Goal: Task Accomplishment & Management: Manage account settings

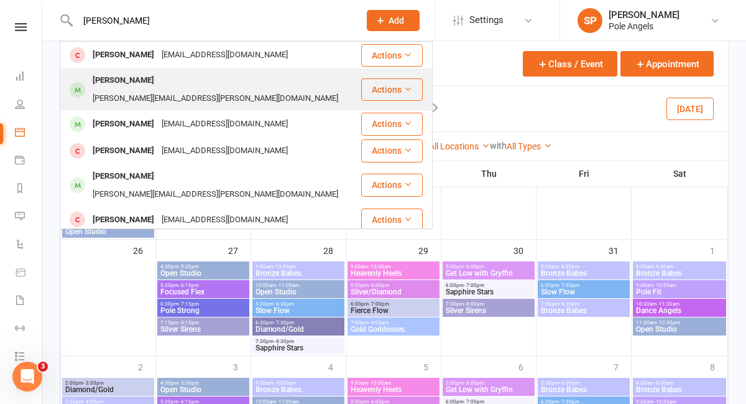
type input "[PERSON_NAME]"
click at [112, 81] on div "[PERSON_NAME]" at bounding box center [123, 81] width 69 height 18
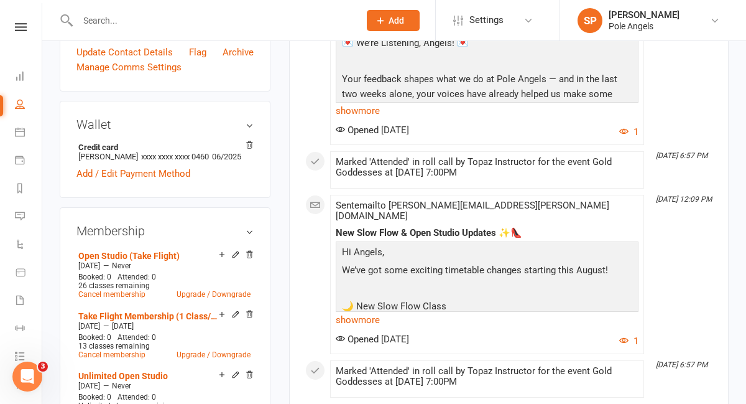
scroll to position [541, 0]
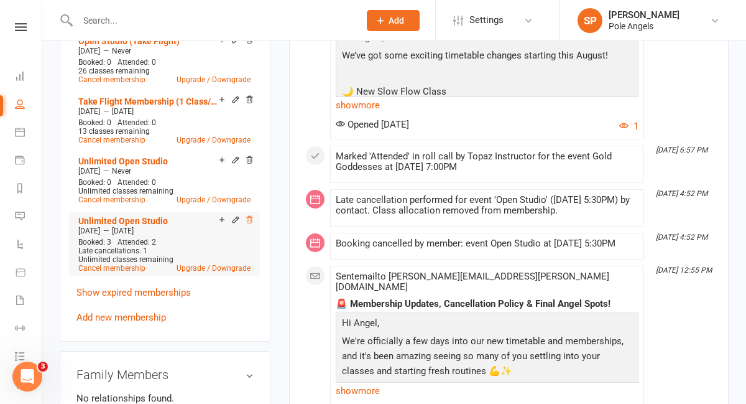
click at [253, 224] on icon at bounding box center [249, 219] width 9 height 9
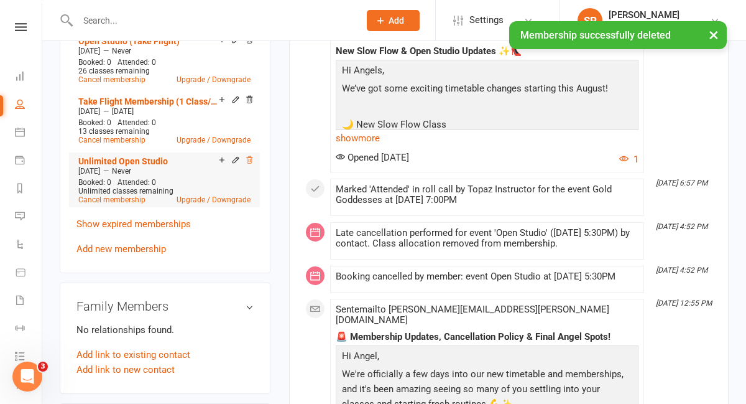
click at [251, 164] on icon at bounding box center [249, 160] width 9 height 9
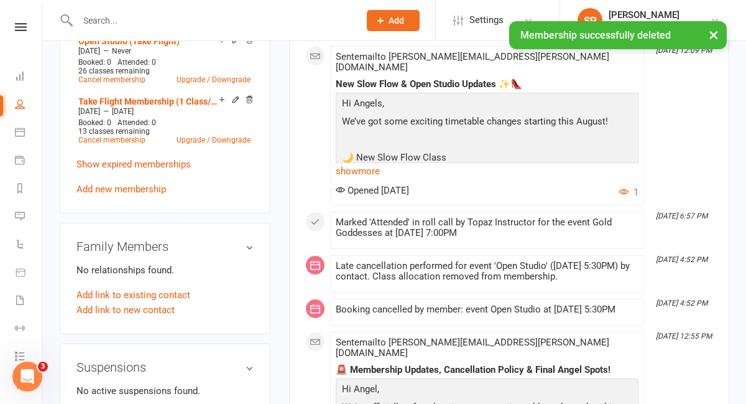
click at [249, 103] on icon at bounding box center [249, 99] width 6 height 7
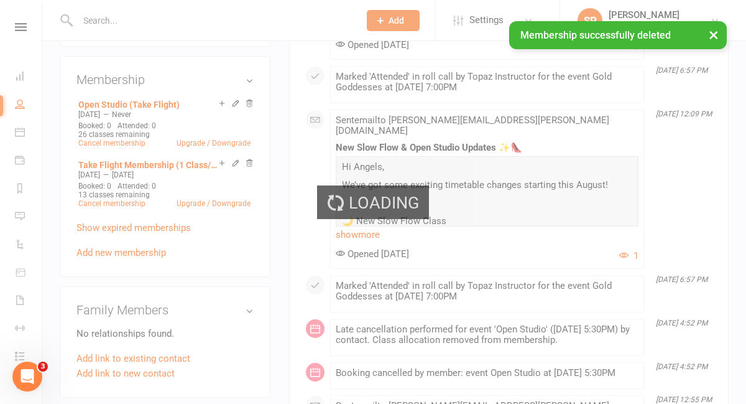
scroll to position [476, 0]
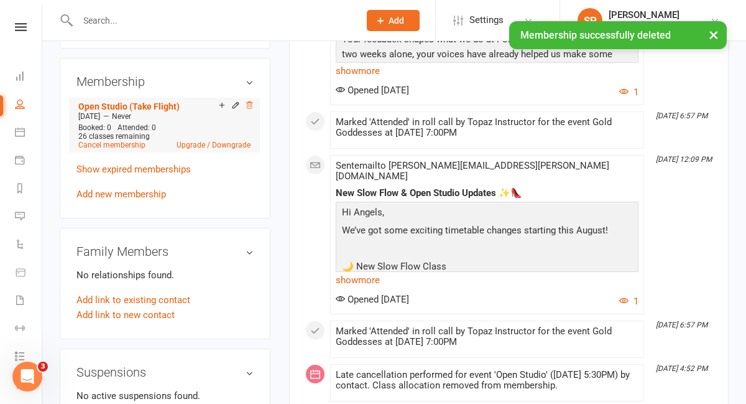
click at [250, 108] on icon at bounding box center [249, 104] width 6 height 7
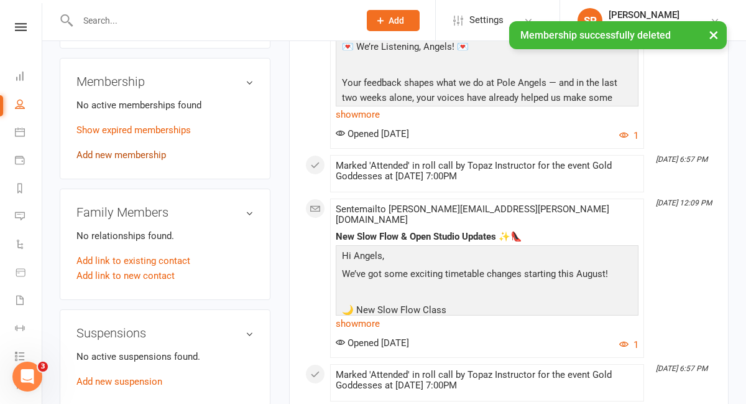
click at [127, 160] on link "Add new membership" at bounding box center [122, 154] width 90 height 11
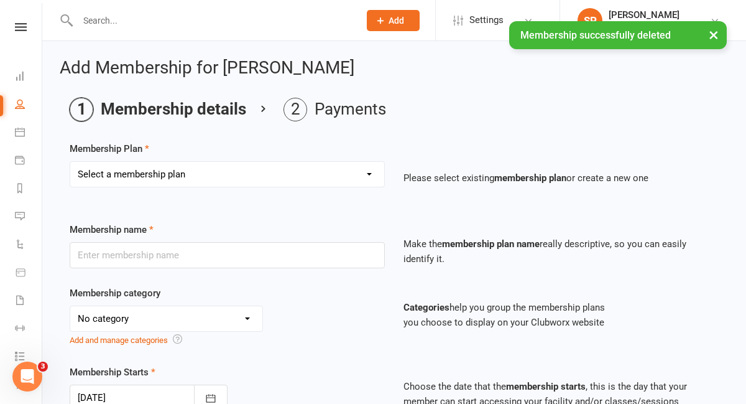
click at [127, 174] on select "Select a membership plan Create new Membership Plan 1 x Class Pass Credit Class…" at bounding box center [227, 174] width 314 height 25
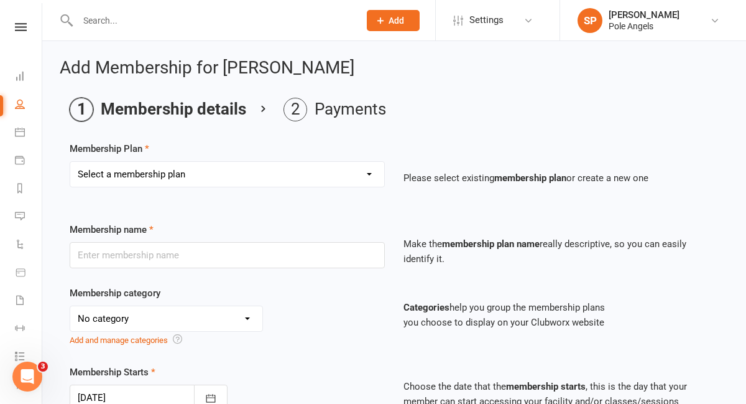
select select "2"
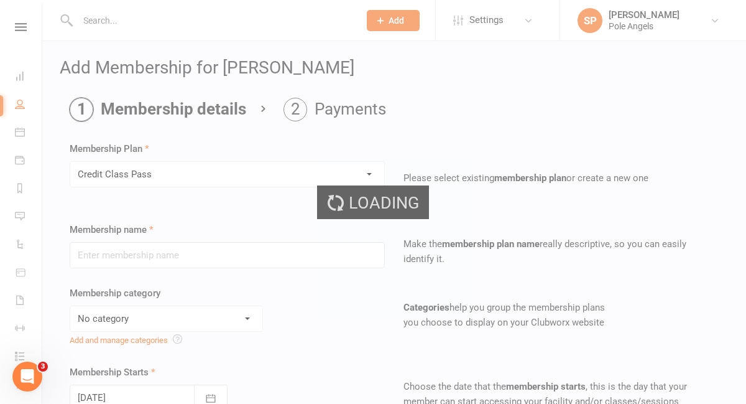
type input "Credit Class Pass"
type input "5"
select select "2"
type input "1"
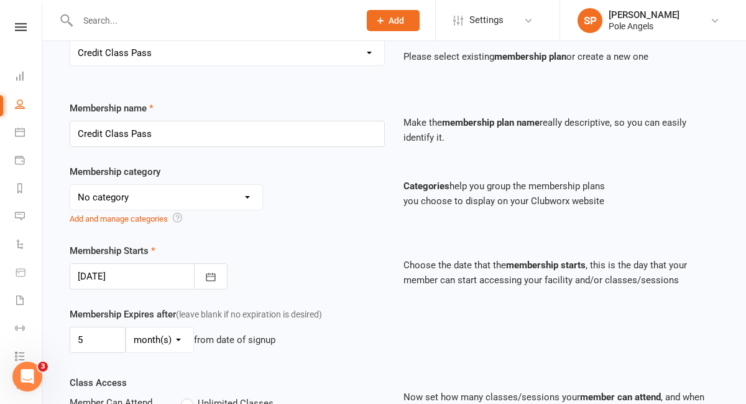
scroll to position [137, 0]
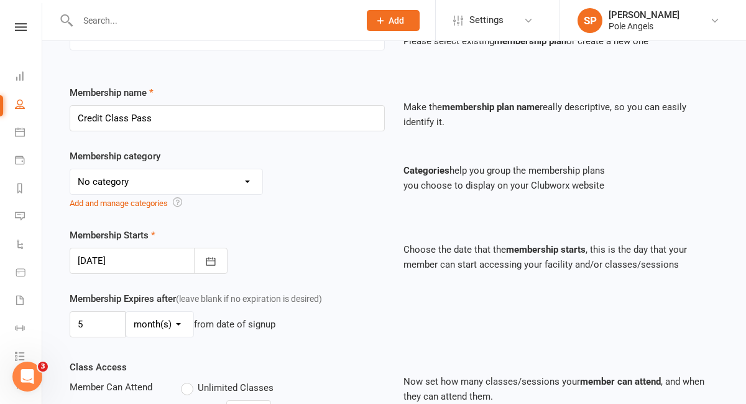
click at [135, 183] on select "No category 7 Week Courses - Upfront Term Fees 7 Week Courses - Weekly Payments…" at bounding box center [166, 181] width 192 height 25
select select "4"
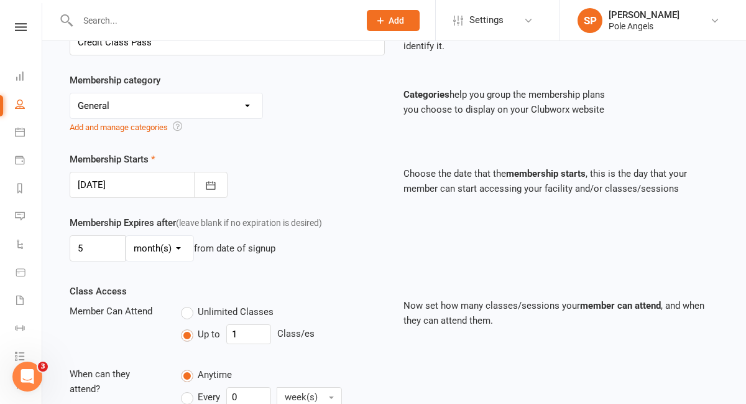
scroll to position [211, 0]
click at [99, 251] on input "5" at bounding box center [98, 249] width 56 height 26
type input "1"
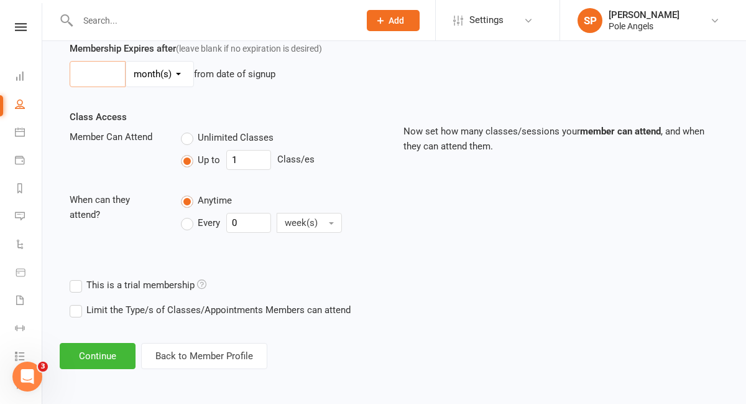
scroll to position [387, 0]
click at [189, 137] on label "Unlimited Classes" at bounding box center [227, 137] width 93 height 15
click at [189, 130] on input "Unlimited Classes" at bounding box center [185, 130] width 8 height 0
type input "0"
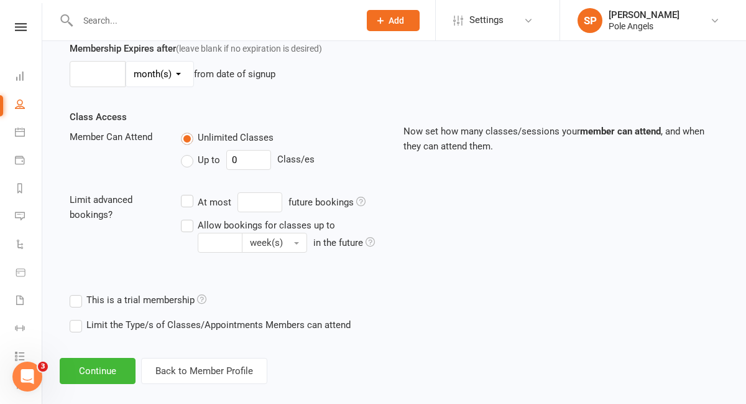
click at [80, 323] on label "Limit the Type/s of Classes/Appointments Members can attend" at bounding box center [210, 324] width 281 height 15
click at [78, 317] on input "Limit the Type/s of Classes/Appointments Members can attend" at bounding box center [74, 317] width 8 height 0
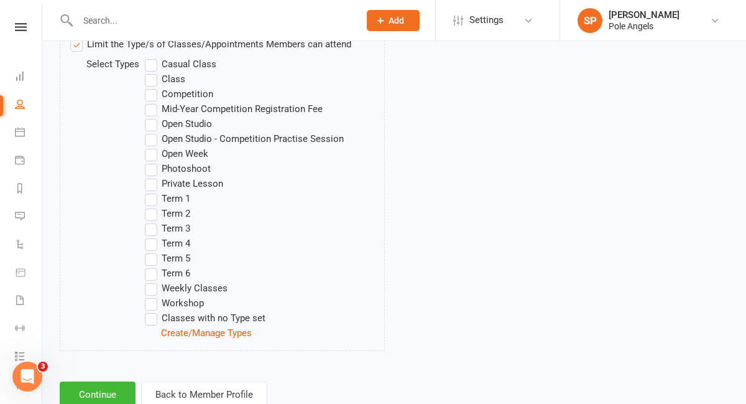
scroll to position [707, 0]
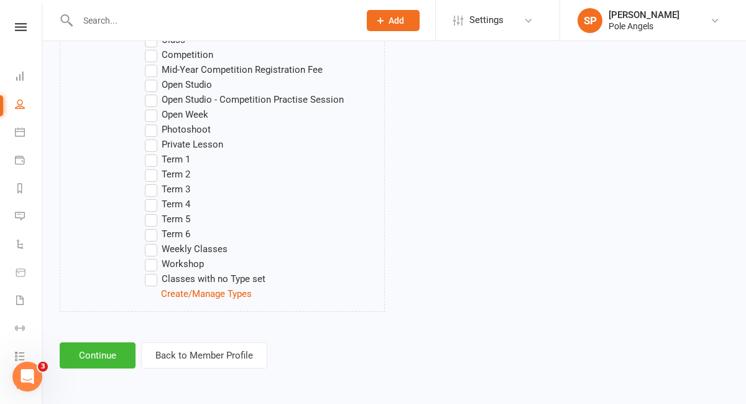
click at [152, 250] on label "Weekly Classes" at bounding box center [186, 248] width 83 height 15
click at [152, 241] on input "Weekly Classes" at bounding box center [149, 241] width 8 height 0
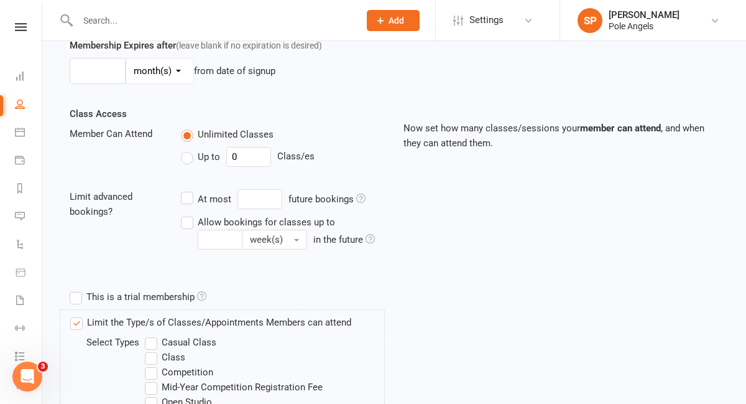
scroll to position [752, 0]
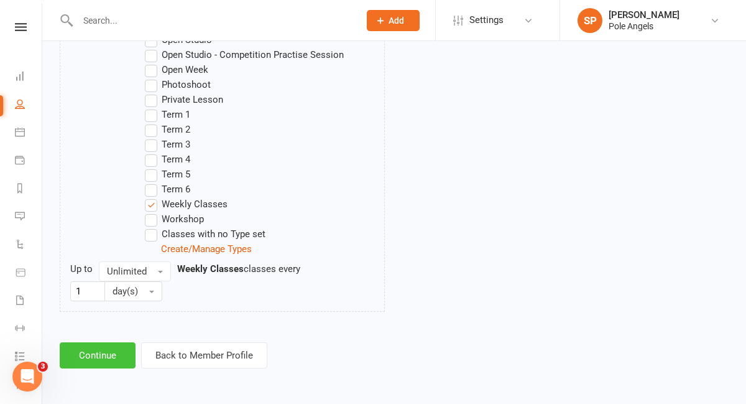
click at [118, 361] on button "Continue" at bounding box center [98, 355] width 76 height 26
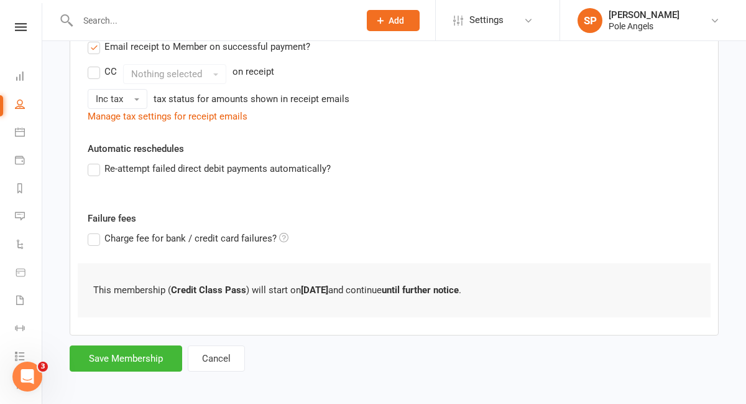
scroll to position [269, 0]
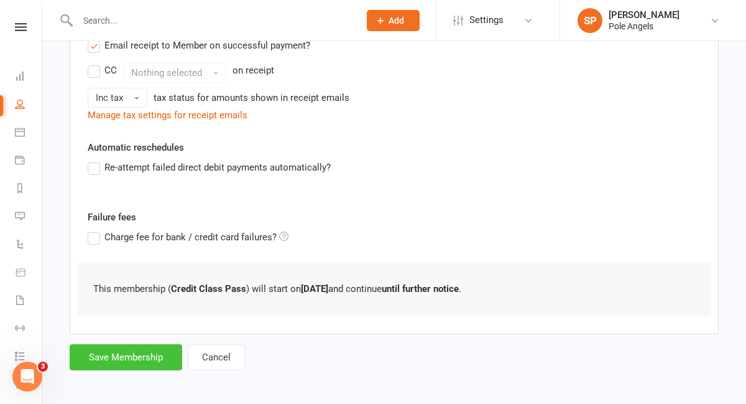
click at [118, 361] on button "Save Membership" at bounding box center [126, 357] width 113 height 26
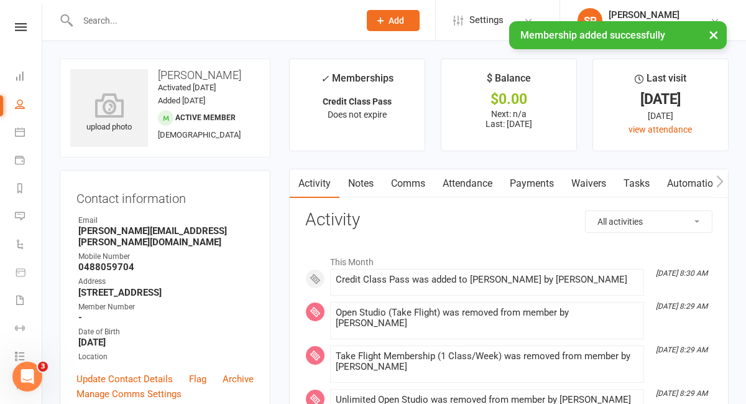
click at [104, 12] on input "text" at bounding box center [212, 20] width 277 height 17
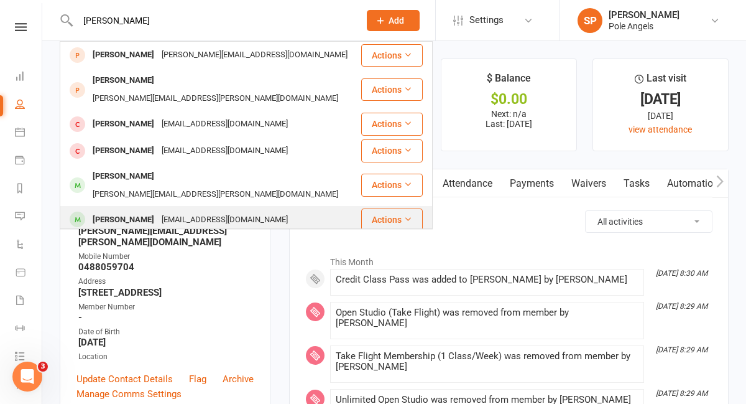
type input "[PERSON_NAME]"
click at [130, 211] on div "[PERSON_NAME]" at bounding box center [123, 220] width 69 height 18
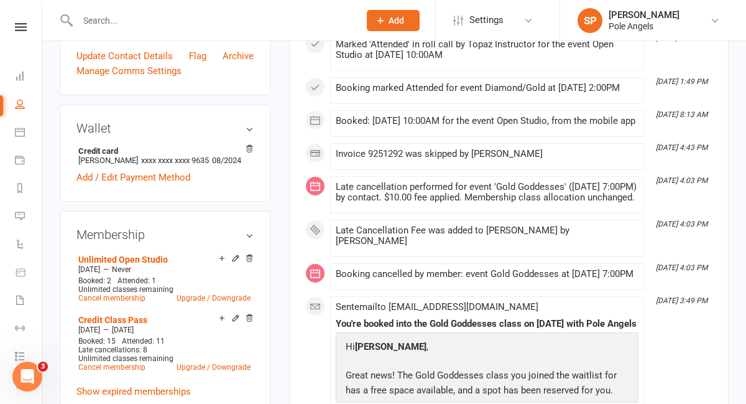
scroll to position [367, 0]
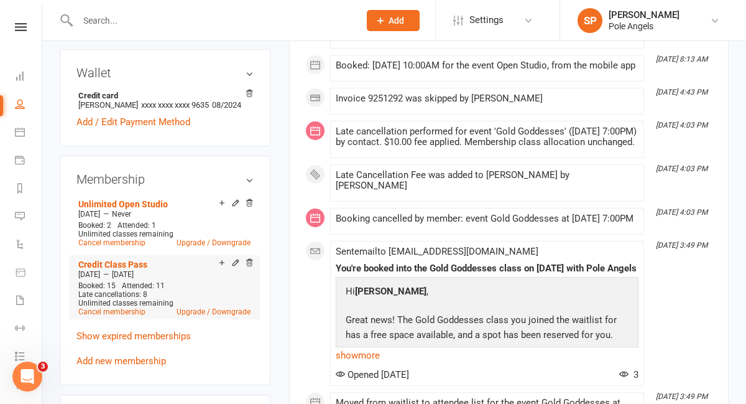
click at [234, 266] on icon at bounding box center [236, 263] width 6 height 6
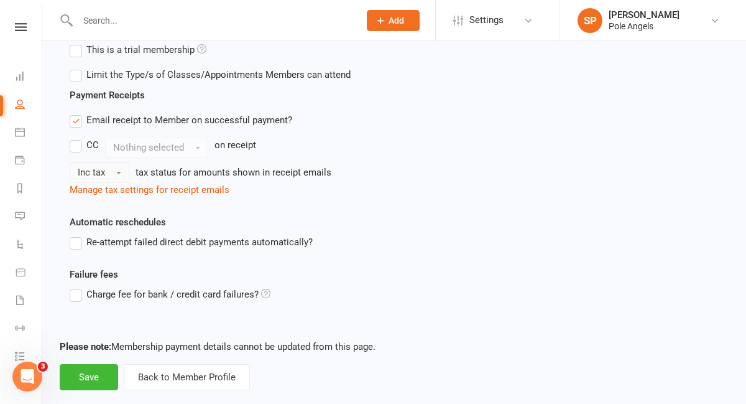
scroll to position [470, 0]
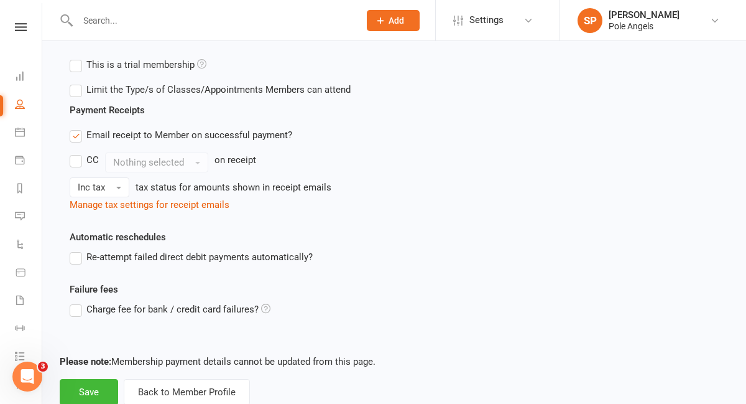
click at [78, 91] on label "Limit the Type/s of Classes/Appointments Members can attend" at bounding box center [210, 89] width 281 height 15
click at [78, 82] on input "Limit the Type/s of Classes/Appointments Members can attend" at bounding box center [74, 82] width 8 height 0
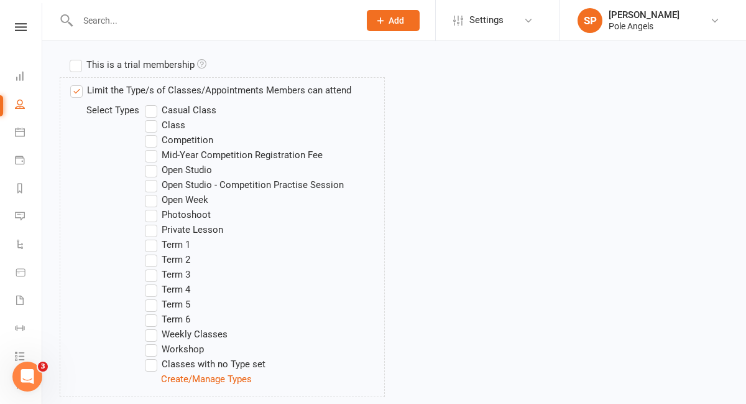
click at [155, 333] on label "Weekly Classes" at bounding box center [186, 334] width 83 height 15
click at [153, 327] on input "Weekly Classes" at bounding box center [149, 327] width 8 height 0
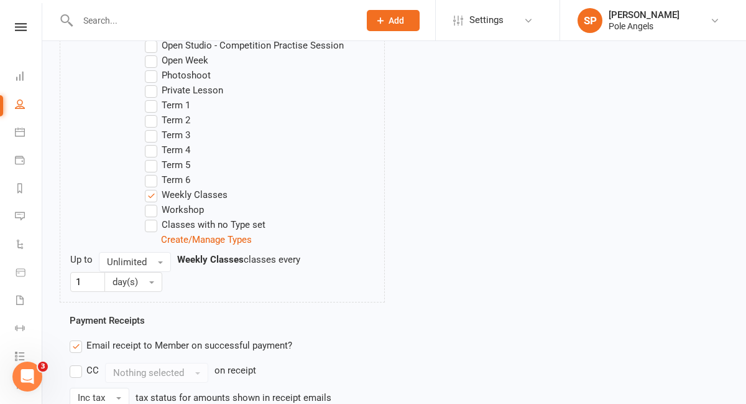
scroll to position [857, 0]
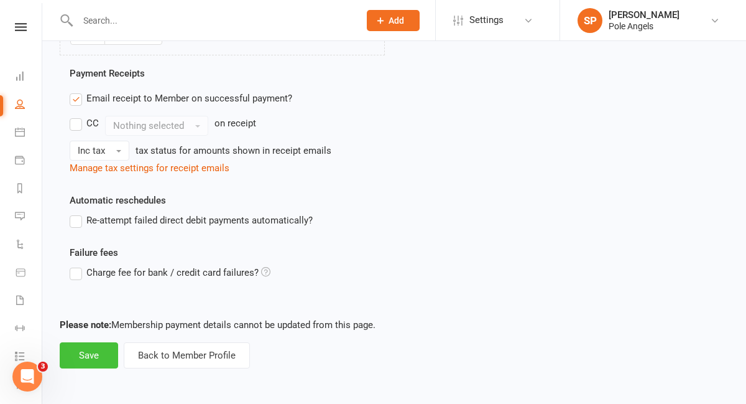
click at [104, 355] on button "Save" at bounding box center [89, 355] width 58 height 26
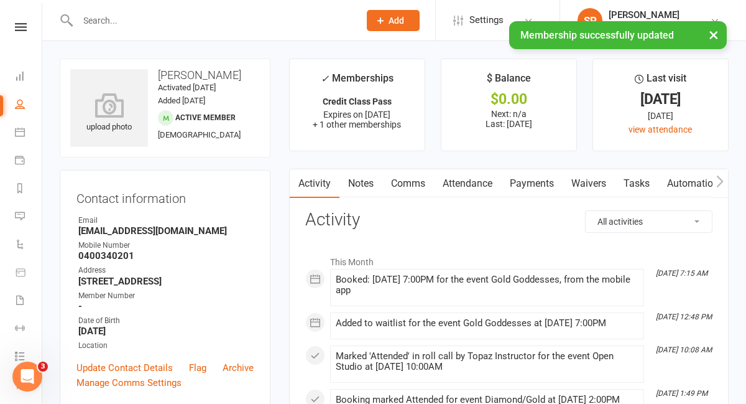
click at [138, 19] on input "text" at bounding box center [212, 20] width 277 height 17
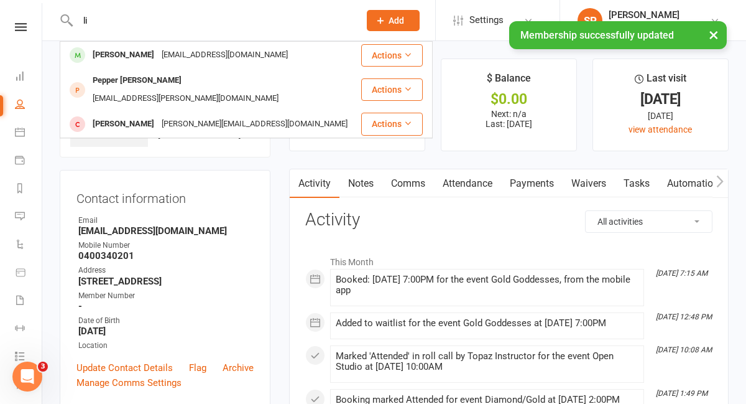
type input "li"
click at [134, 21] on div "× Membership successfully updated" at bounding box center [365, 21] width 730 height 0
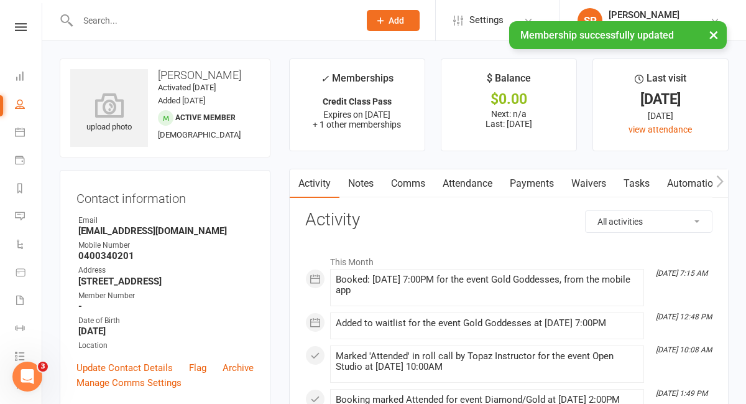
click at [117, 19] on input "text" at bounding box center [212, 20] width 277 height 17
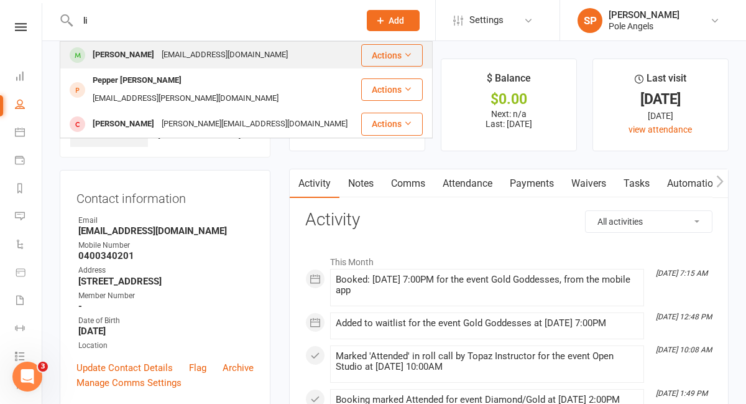
type input "li"
click at [121, 55] on div "[PERSON_NAME]" at bounding box center [123, 55] width 69 height 18
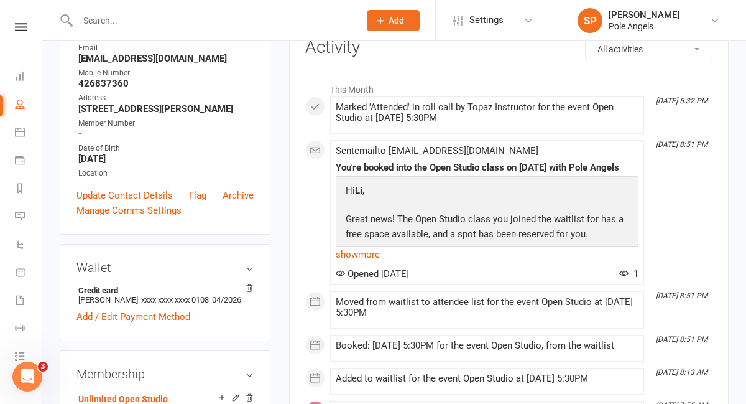
scroll to position [442, 0]
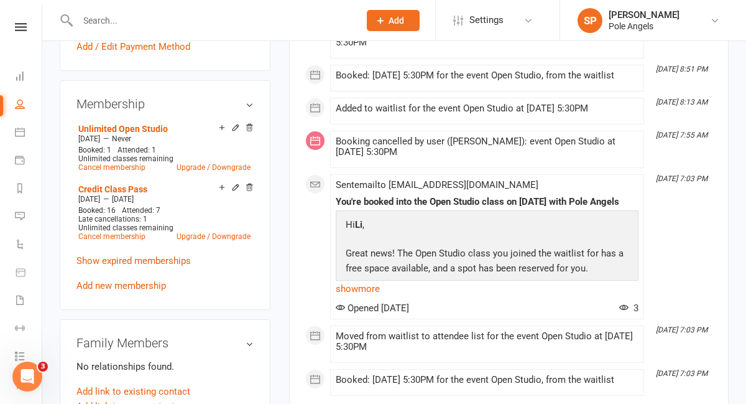
click at [234, 130] on icon at bounding box center [236, 127] width 6 height 6
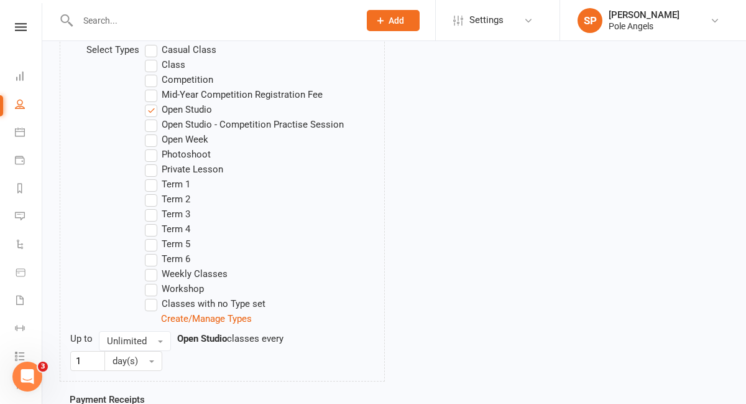
scroll to position [531, 0]
click at [153, 271] on label "Weekly Classes" at bounding box center [186, 273] width 83 height 15
click at [153, 266] on input "Weekly Classes" at bounding box center [149, 266] width 8 height 0
click at [154, 111] on label "Open Studio" at bounding box center [178, 108] width 67 height 15
click at [153, 101] on input "Open Studio" at bounding box center [149, 101] width 8 height 0
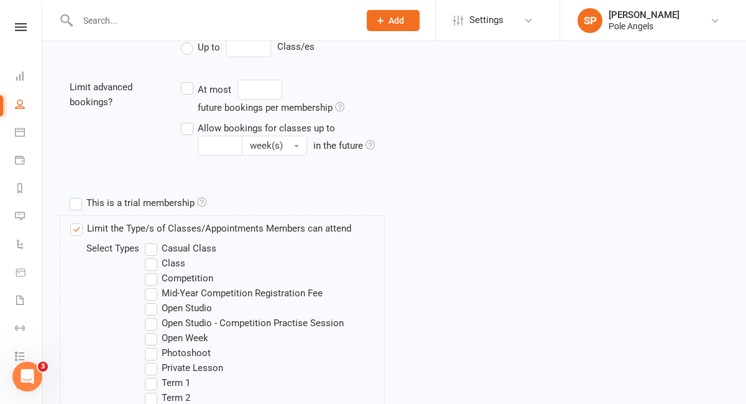
scroll to position [807, 0]
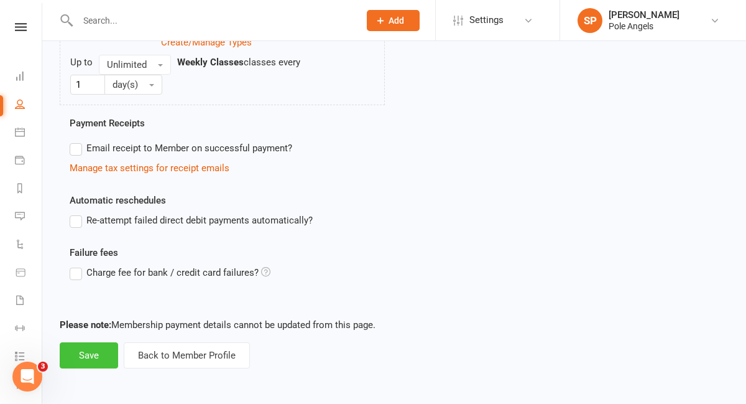
click at [101, 350] on button "Save" at bounding box center [89, 355] width 58 height 26
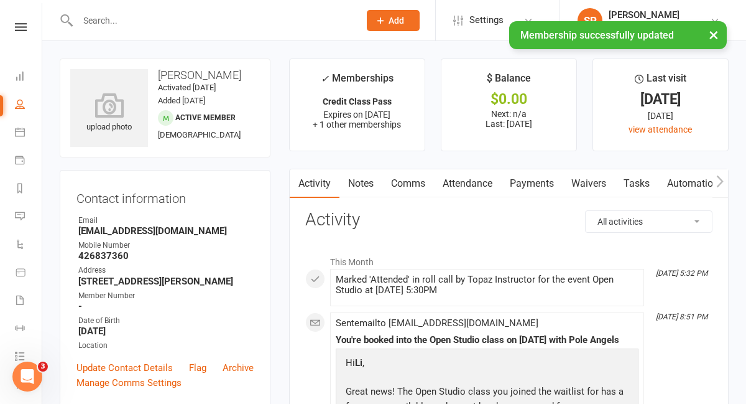
click at [116, 21] on div "× Membership successfully updated" at bounding box center [365, 21] width 730 height 0
click at [95, 16] on input "text" at bounding box center [212, 20] width 277 height 17
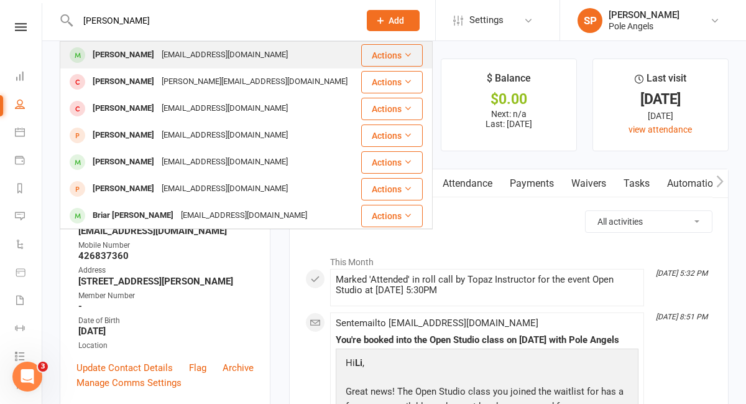
type input "[PERSON_NAME]"
click at [105, 60] on div "[PERSON_NAME]" at bounding box center [123, 55] width 69 height 18
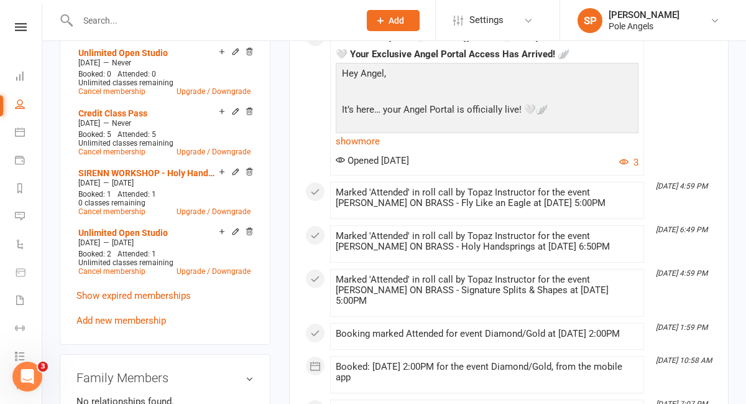
scroll to position [519, 0]
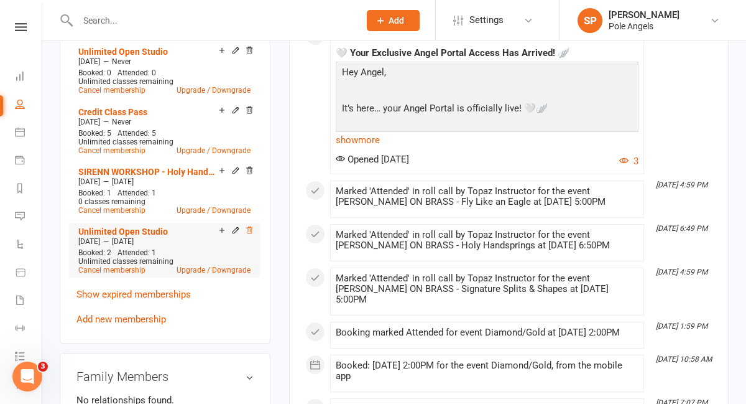
click at [251, 233] on icon at bounding box center [249, 229] width 6 height 7
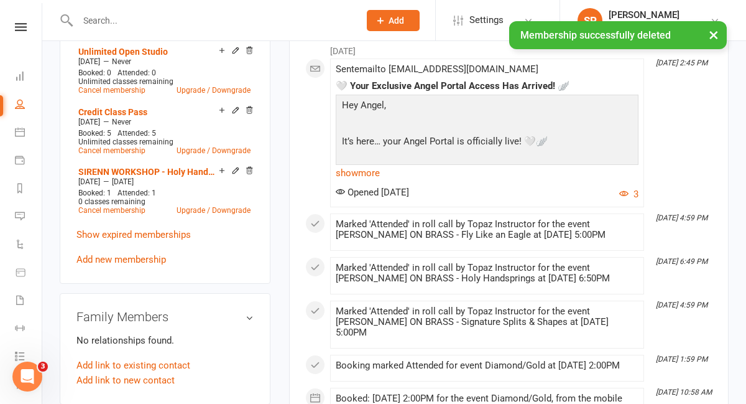
click at [174, 21] on div "× Membership successfully deleted" at bounding box center [365, 21] width 730 height 0
click at [108, 17] on input "text" at bounding box center [212, 20] width 277 height 17
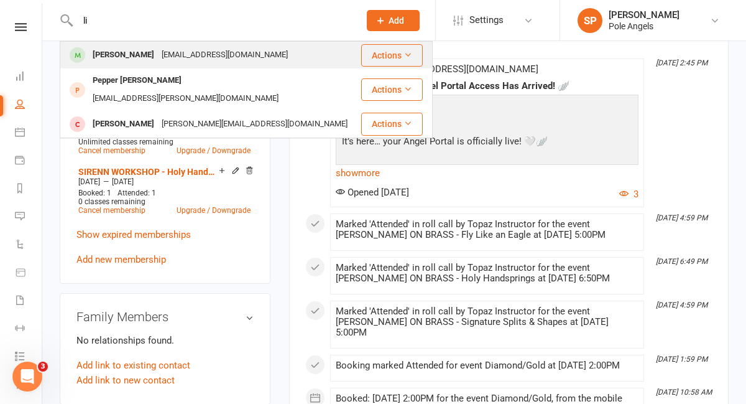
type input "li"
click at [109, 55] on div "[PERSON_NAME]" at bounding box center [123, 55] width 69 height 18
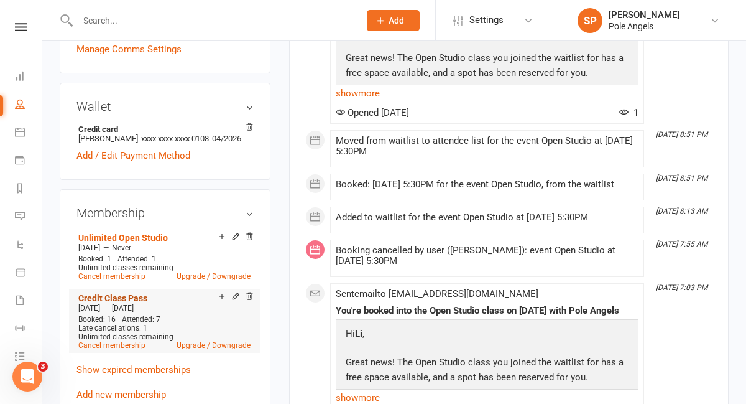
scroll to position [334, 0]
click at [129, 302] on link "Credit Class Pass" at bounding box center [112, 297] width 69 height 10
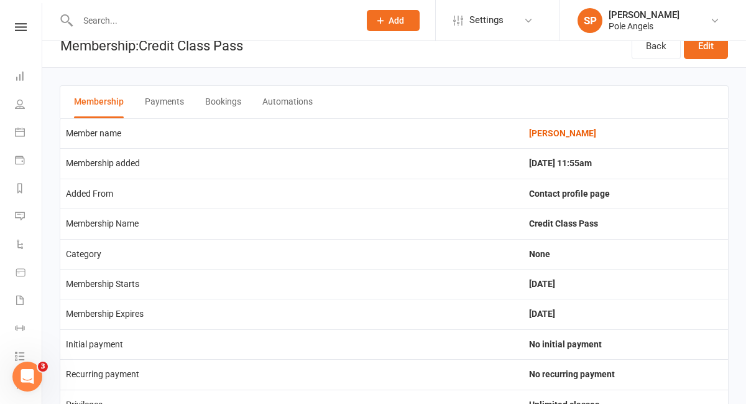
scroll to position [14, 0]
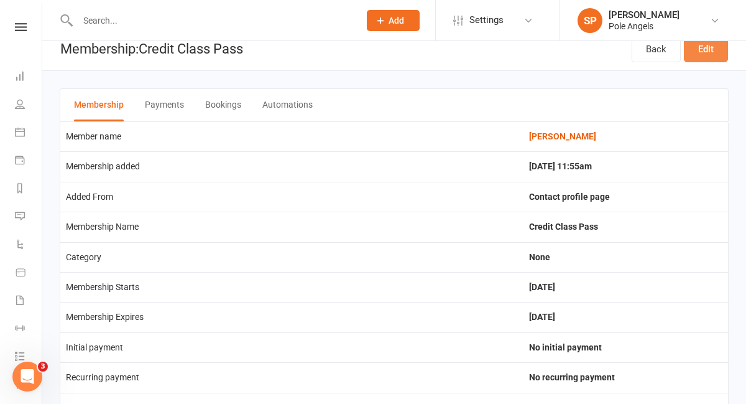
click at [707, 56] on link "Edit" at bounding box center [706, 49] width 44 height 26
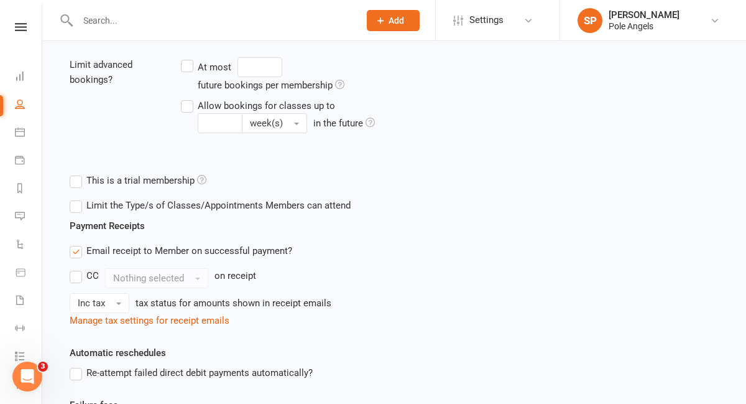
scroll to position [354, 0]
click at [76, 205] on label "Limit the Type/s of Classes/Appointments Members can attend" at bounding box center [210, 205] width 281 height 15
click at [76, 198] on input "Limit the Type/s of Classes/Appointments Members can attend" at bounding box center [74, 198] width 8 height 0
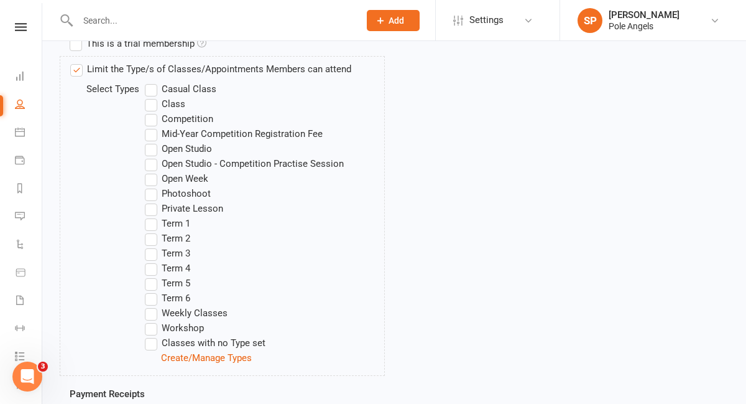
scroll to position [494, 0]
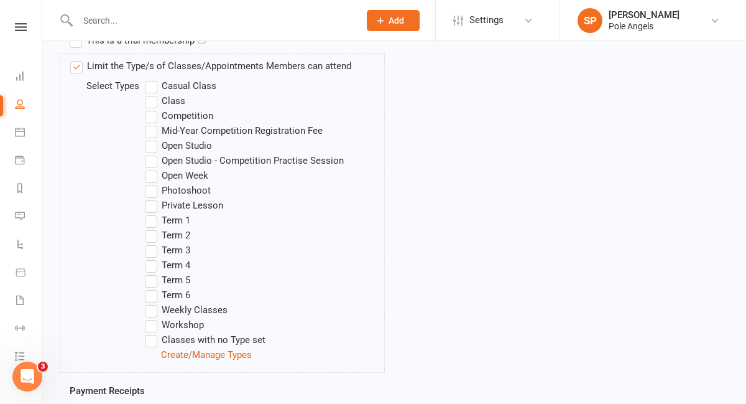
click at [153, 312] on label "Weekly Classes" at bounding box center [186, 309] width 83 height 15
click at [153, 302] on input "Weekly Classes" at bounding box center [149, 302] width 8 height 0
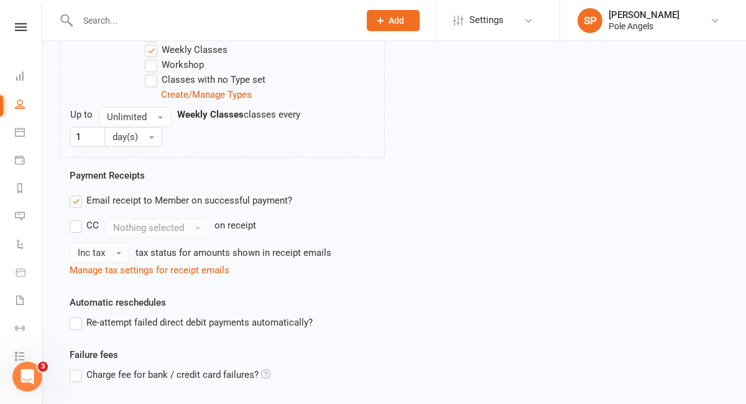
scroll to position [857, 0]
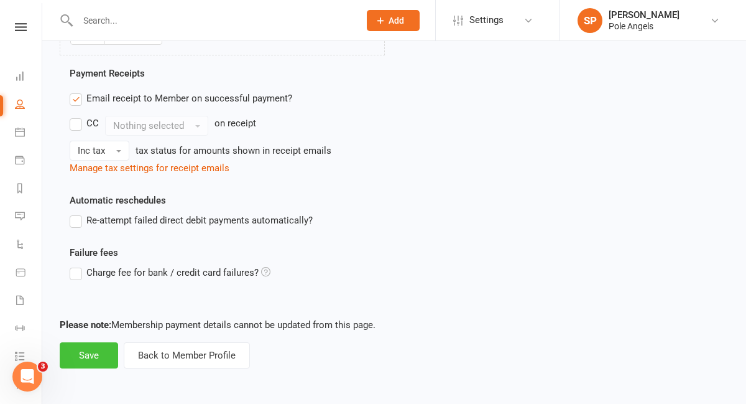
click at [100, 356] on button "Save" at bounding box center [89, 355] width 58 height 26
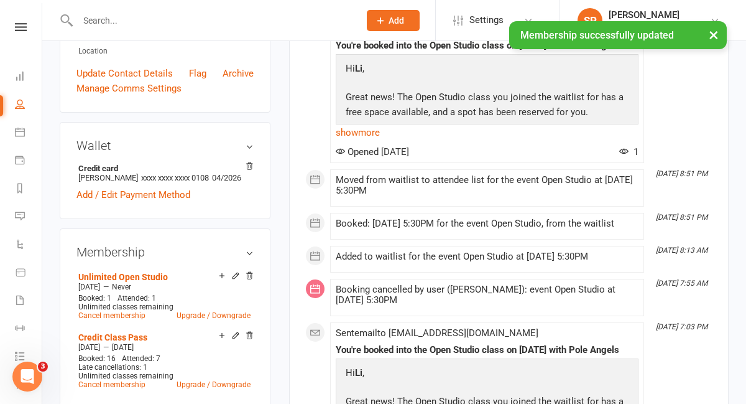
scroll to position [297, 0]
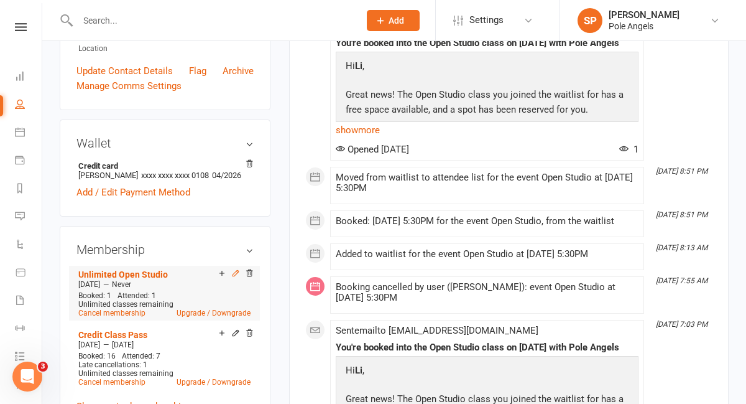
click at [234, 277] on icon at bounding box center [235, 273] width 9 height 9
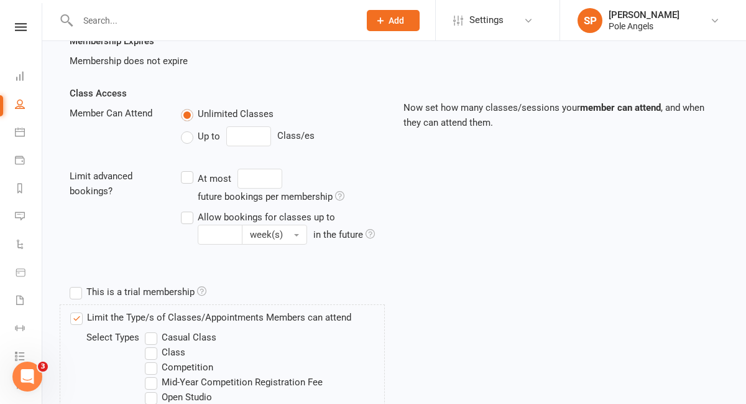
scroll to position [431, 0]
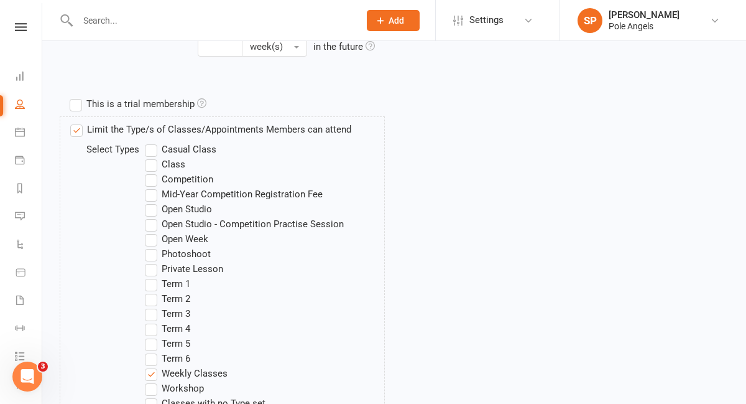
click at [149, 208] on label "Open Studio" at bounding box center [178, 209] width 67 height 15
click at [149, 202] on input "Open Studio" at bounding box center [149, 202] width 8 height 0
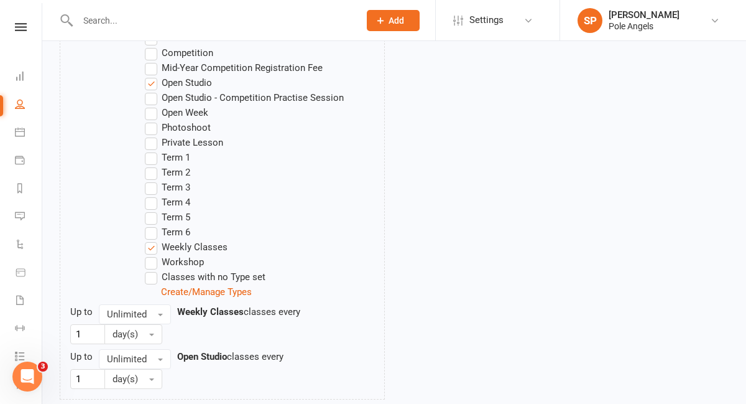
click at [154, 248] on label "Weekly Classes" at bounding box center [186, 246] width 83 height 15
click at [153, 239] on input "Weekly Classes" at bounding box center [149, 239] width 8 height 0
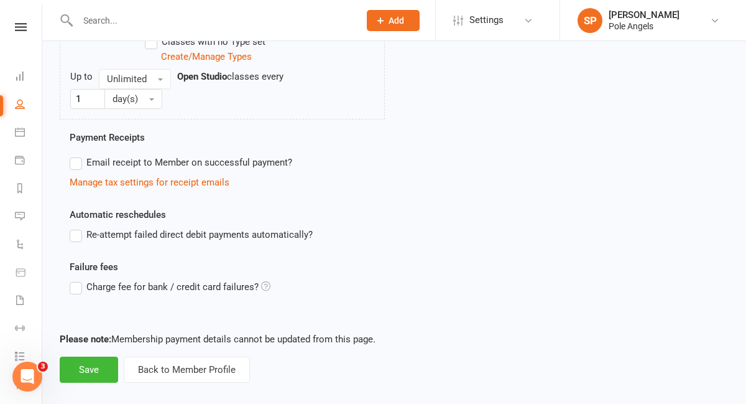
scroll to position [807, 0]
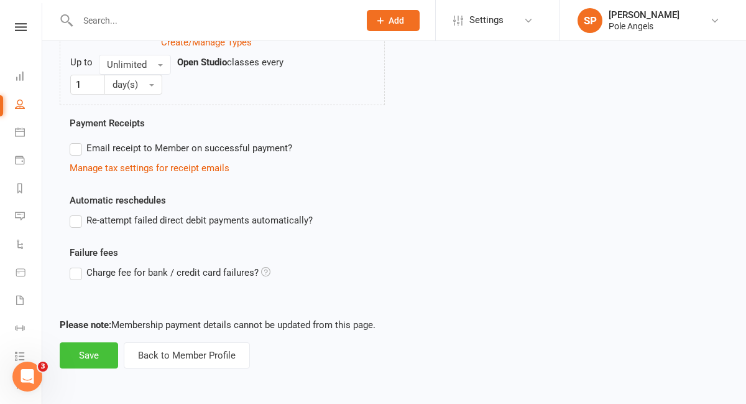
click at [74, 363] on button "Save" at bounding box center [89, 355] width 58 height 26
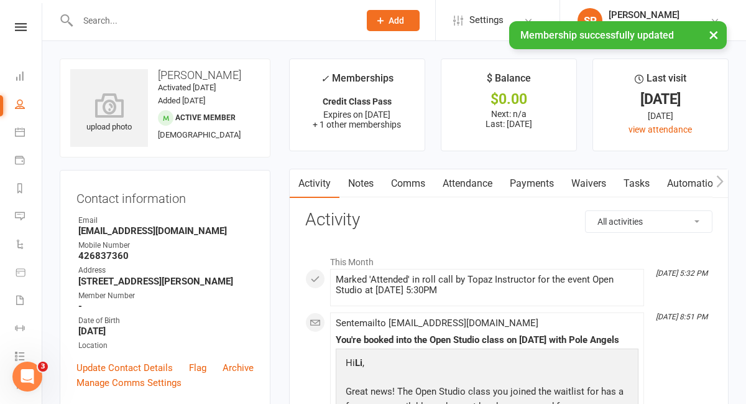
click at [103, 14] on input "text" at bounding box center [212, 20] width 277 height 17
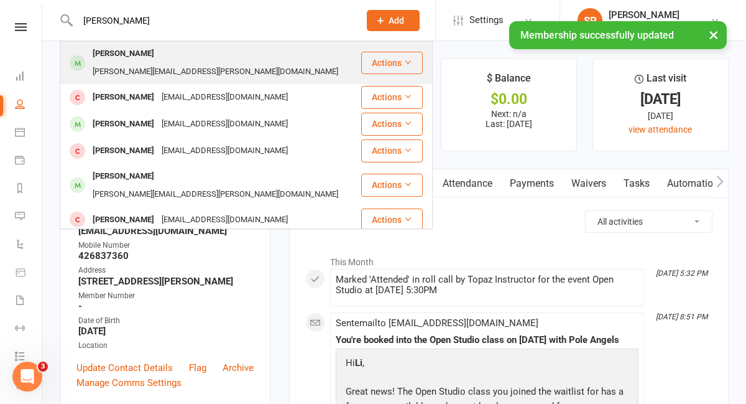
type input "[PERSON_NAME]"
click at [114, 54] on div "[PERSON_NAME]" at bounding box center [123, 54] width 69 height 18
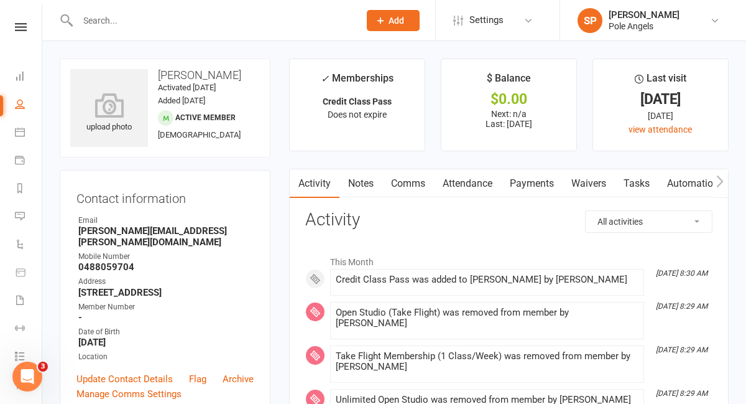
click at [109, 22] on input "text" at bounding box center [212, 20] width 277 height 17
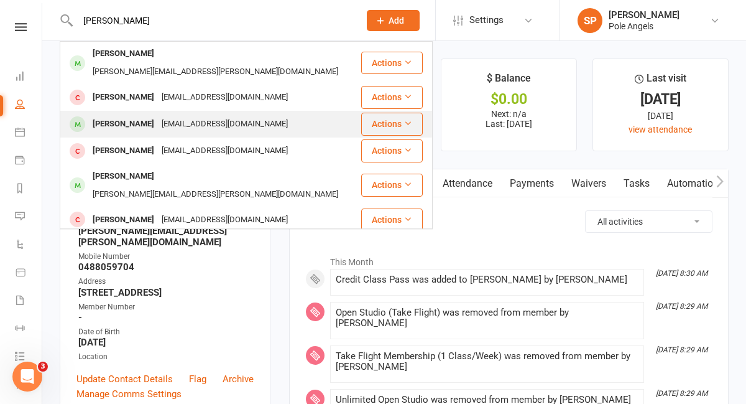
type input "[PERSON_NAME]"
click at [146, 115] on div "[PERSON_NAME]" at bounding box center [123, 124] width 69 height 18
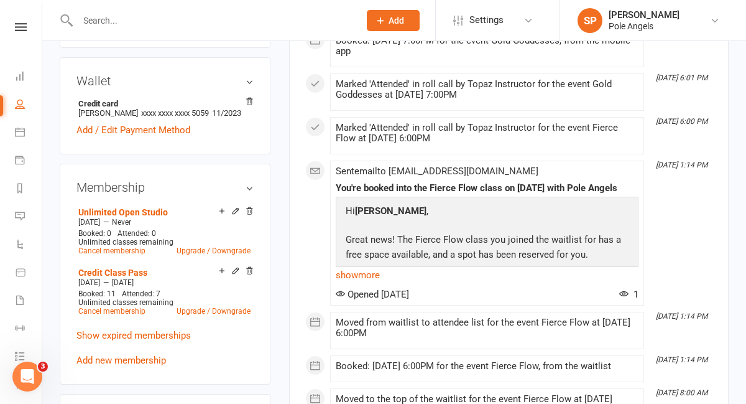
scroll to position [361, 0]
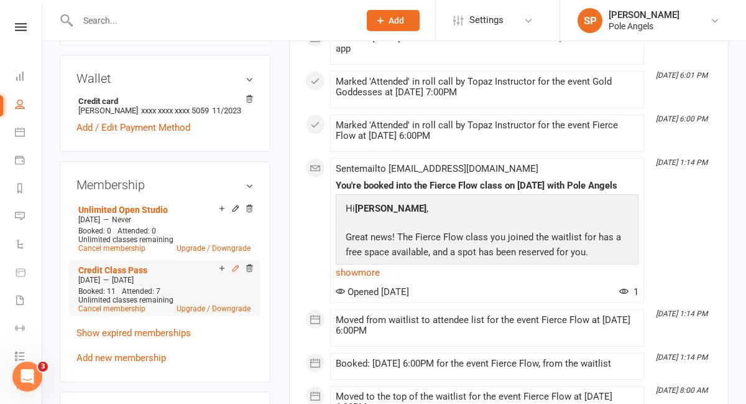
click at [234, 271] on icon at bounding box center [236, 269] width 6 height 6
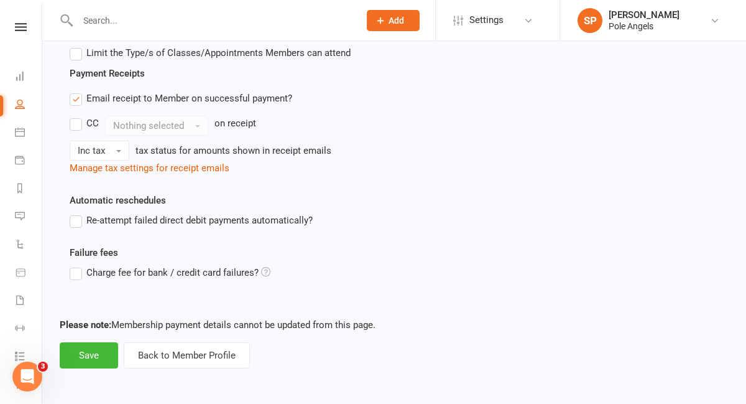
scroll to position [440, 0]
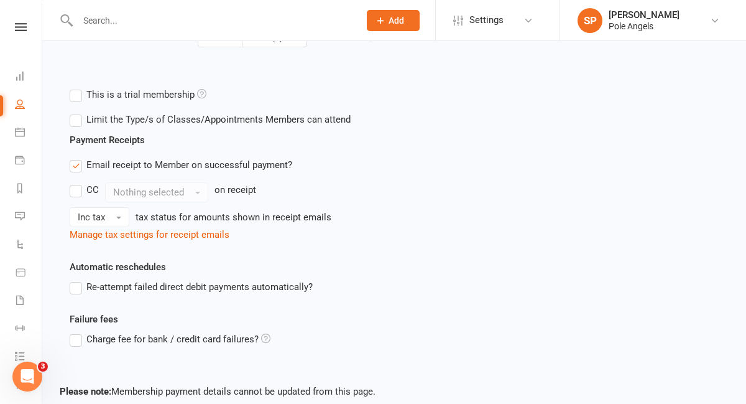
click at [77, 123] on label "Limit the Type/s of Classes/Appointments Members can attend" at bounding box center [210, 119] width 281 height 15
click at [77, 112] on input "Limit the Type/s of Classes/Appointments Members can attend" at bounding box center [74, 112] width 8 height 0
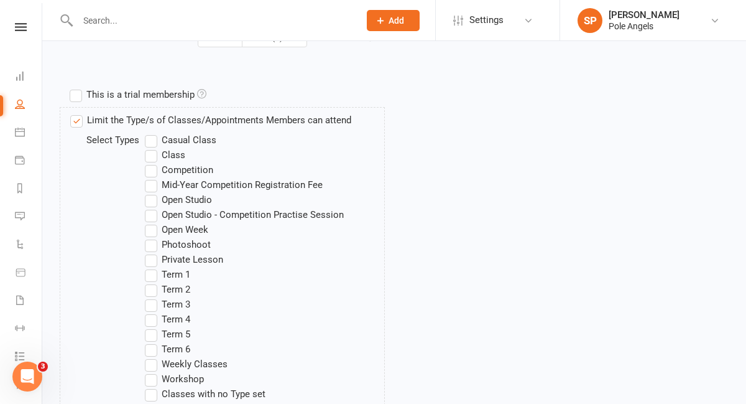
click at [152, 366] on label "Weekly Classes" at bounding box center [186, 363] width 83 height 15
click at [152, 356] on input "Weekly Classes" at bounding box center [149, 356] width 8 height 0
click at [152, 199] on label "Open Studio" at bounding box center [178, 199] width 67 height 15
click at [152, 192] on input "Open Studio" at bounding box center [149, 192] width 8 height 0
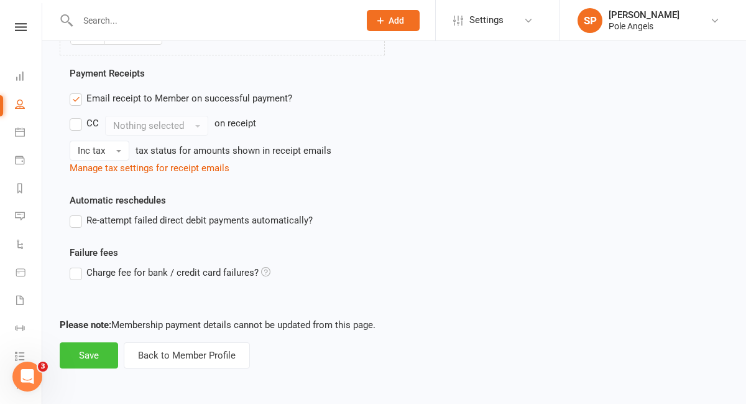
click at [86, 360] on button "Save" at bounding box center [89, 355] width 58 height 26
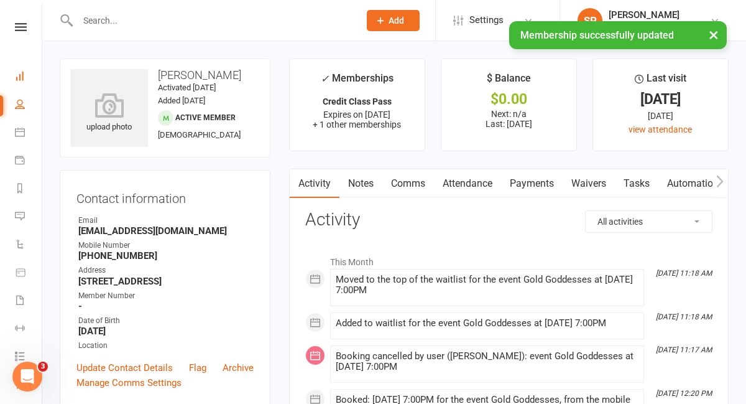
click at [22, 81] on link "Dashboard" at bounding box center [29, 77] width 28 height 28
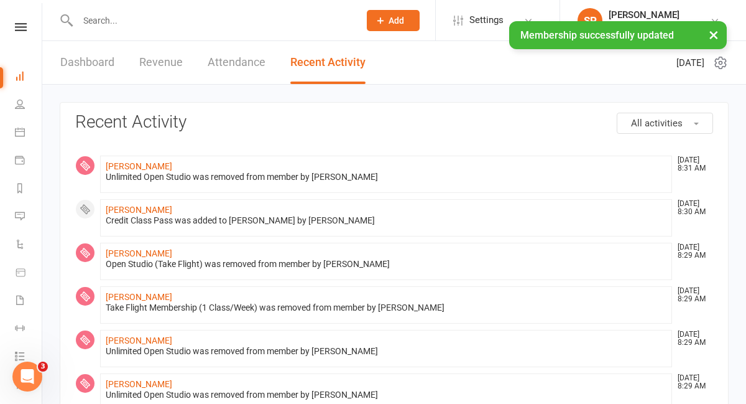
click at [114, 21] on div "× Membership successfully updated" at bounding box center [365, 21] width 730 height 0
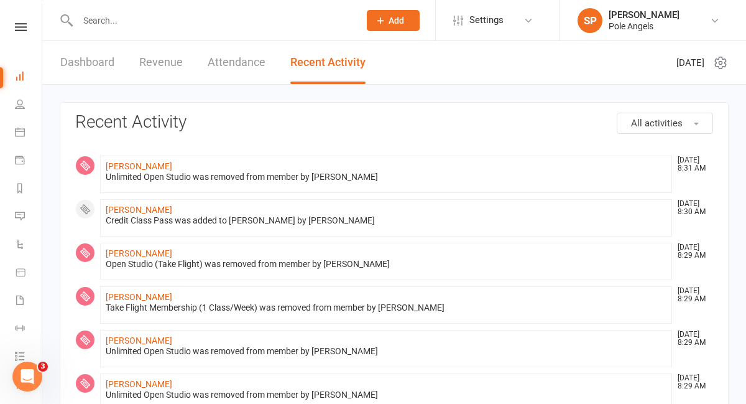
click at [95, 17] on input "text" at bounding box center [212, 20] width 277 height 17
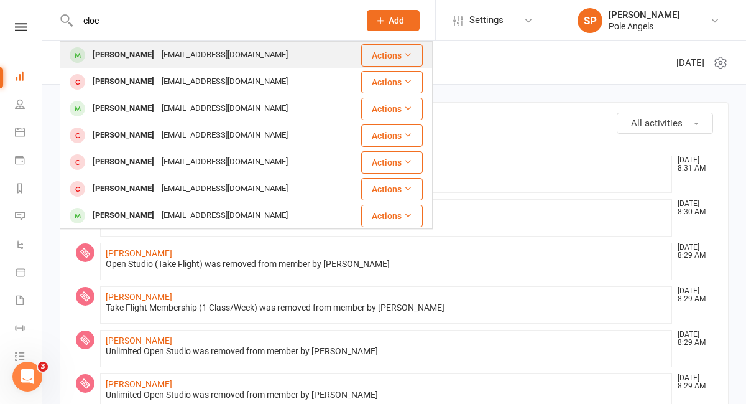
type input "cloe"
click at [100, 50] on div "[PERSON_NAME]" at bounding box center [123, 55] width 69 height 18
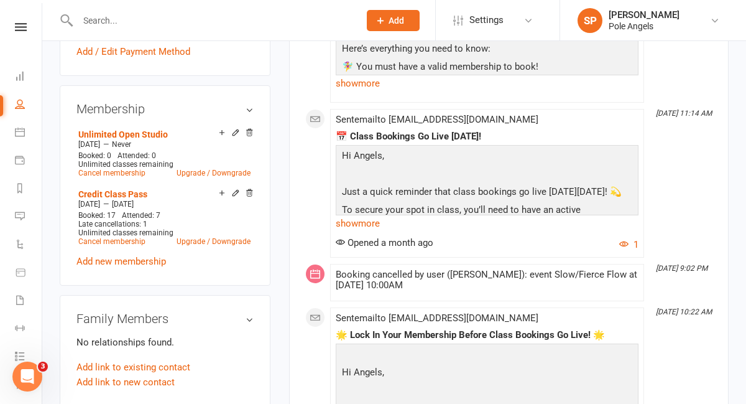
scroll to position [456, 0]
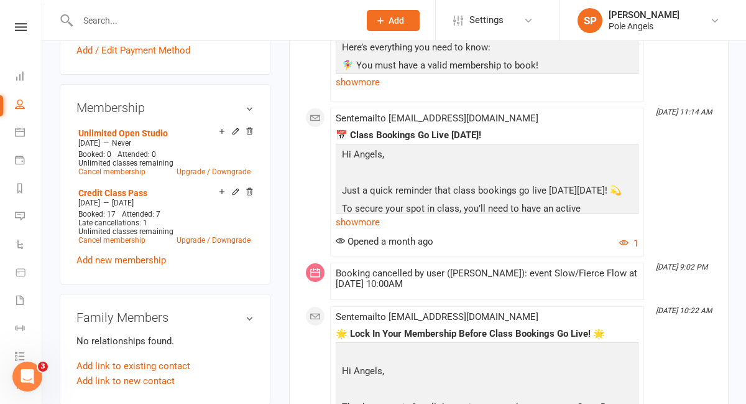
click at [234, 191] on icon at bounding box center [235, 191] width 9 height 9
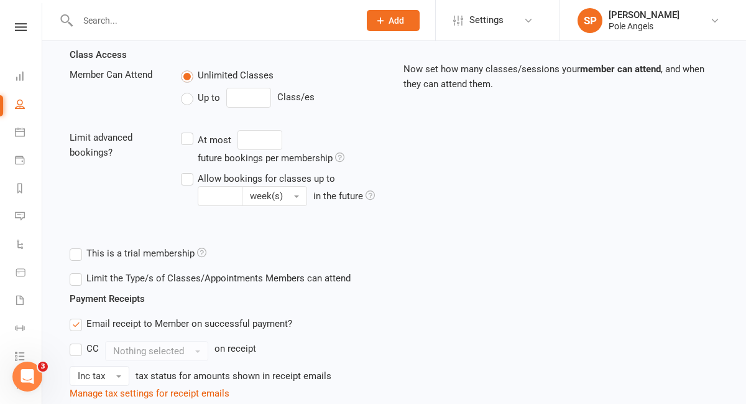
scroll to position [507, 0]
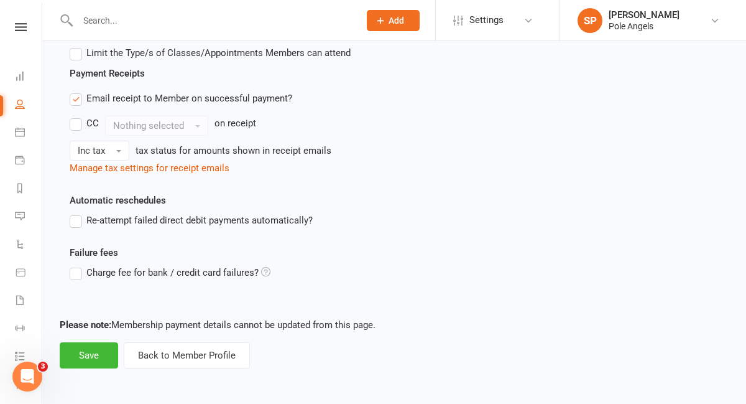
click at [76, 57] on label "Limit the Type/s of Classes/Appointments Members can attend" at bounding box center [210, 52] width 281 height 15
click at [76, 45] on input "Limit the Type/s of Classes/Appointments Members can attend" at bounding box center [74, 45] width 8 height 0
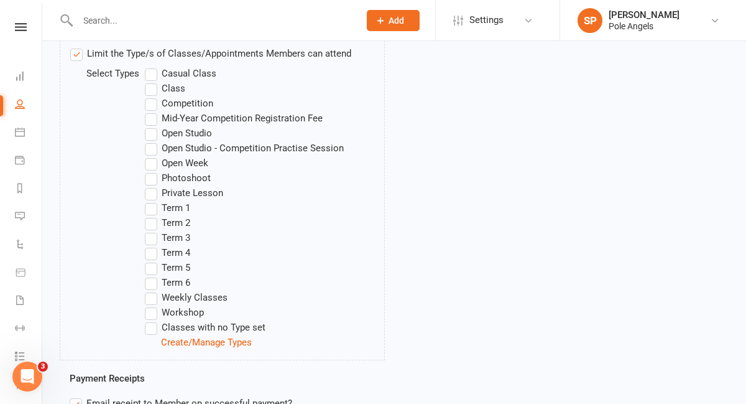
click at [151, 137] on label "Open Studio" at bounding box center [178, 133] width 67 height 15
click at [151, 126] on input "Open Studio" at bounding box center [149, 126] width 8 height 0
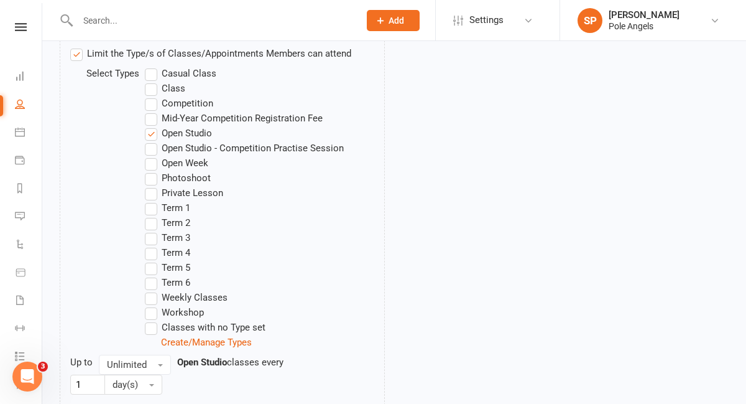
click at [152, 299] on label "Weekly Classes" at bounding box center [186, 297] width 83 height 15
click at [152, 290] on input "Weekly Classes" at bounding box center [149, 290] width 8 height 0
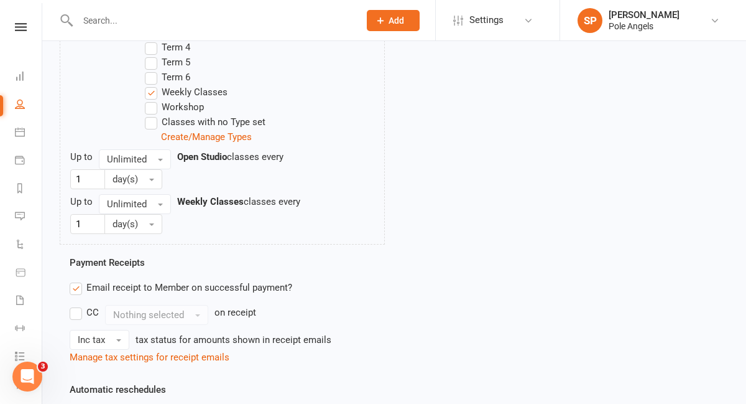
scroll to position [901, 0]
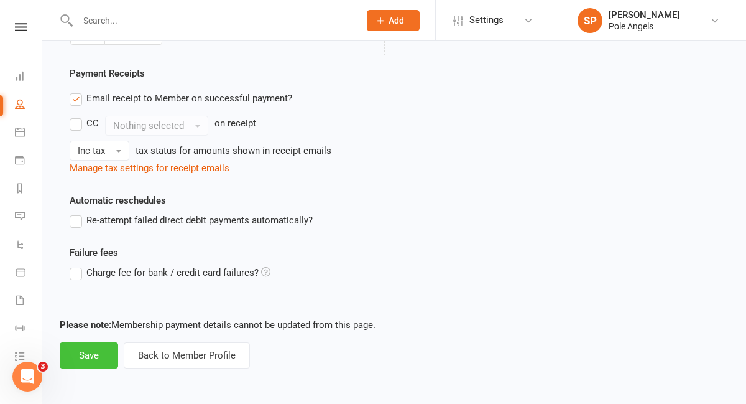
click at [85, 352] on button "Save" at bounding box center [89, 355] width 58 height 26
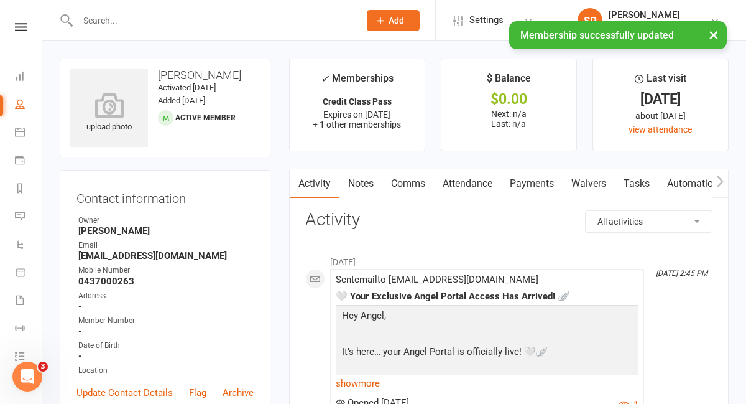
click at [124, 21] on div "× Membership successfully updated" at bounding box center [365, 21] width 730 height 0
click at [103, 17] on input "text" at bounding box center [212, 20] width 277 height 17
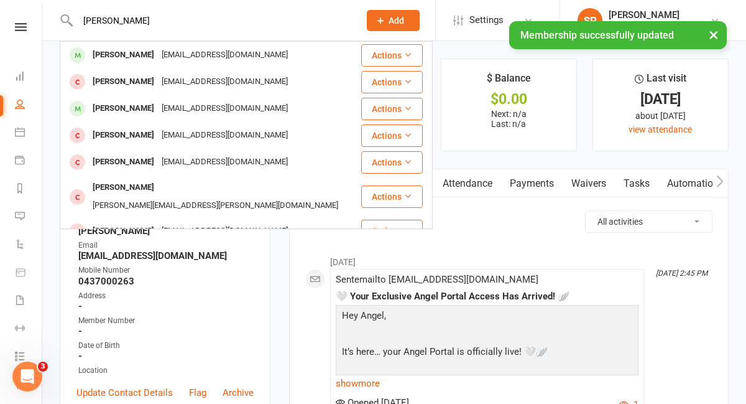
type input "[PERSON_NAME]"
click at [109, 21] on div "× Membership successfully updated" at bounding box center [365, 21] width 730 height 0
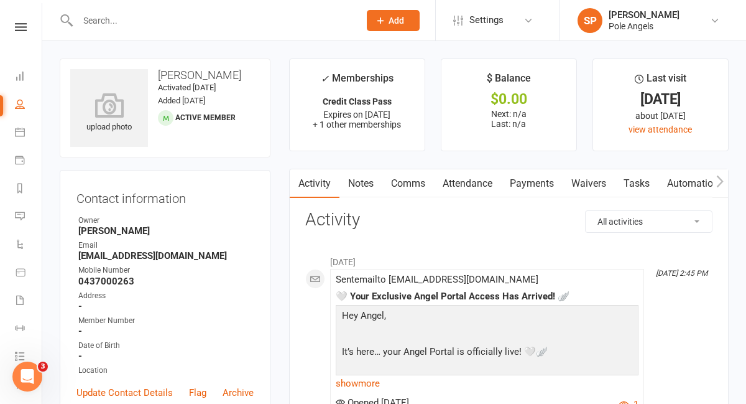
click at [109, 14] on input "text" at bounding box center [212, 20] width 277 height 17
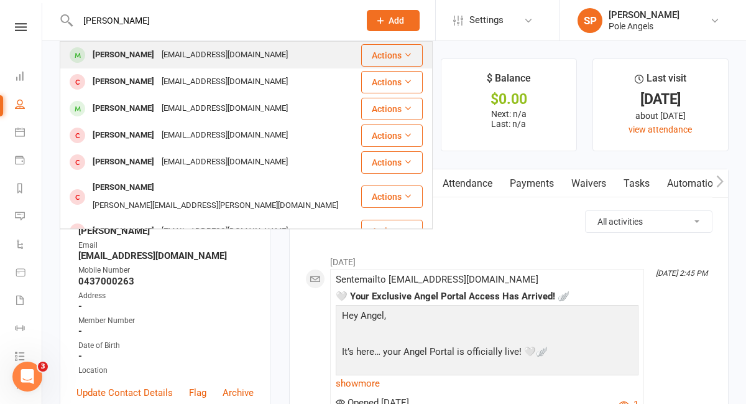
type input "[PERSON_NAME]"
click at [115, 53] on div "[PERSON_NAME]" at bounding box center [123, 55] width 69 height 18
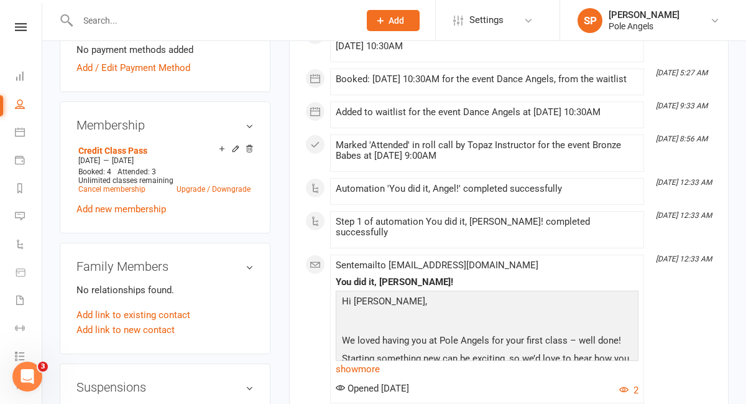
scroll to position [437, 0]
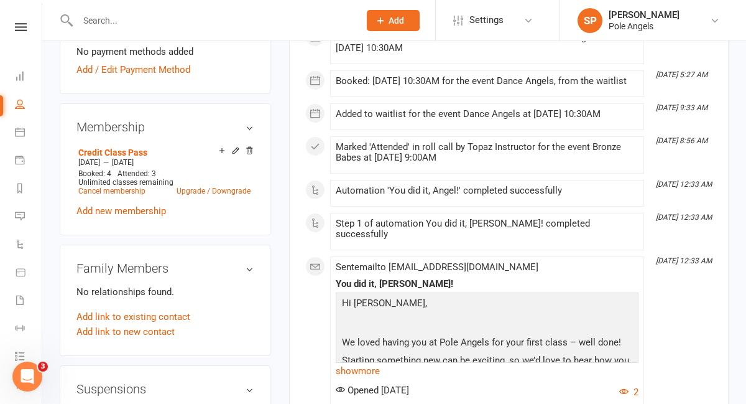
click at [235, 148] on icon at bounding box center [235, 150] width 9 height 9
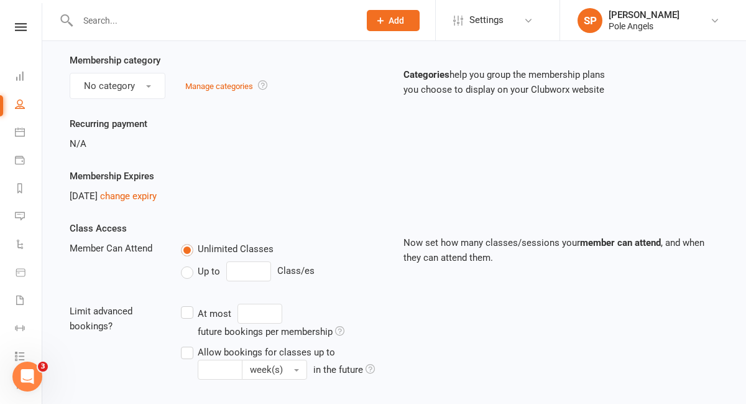
scroll to position [105, 0]
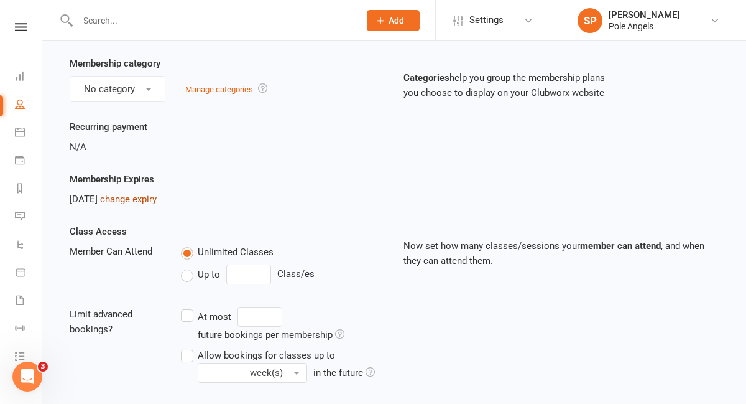
click at [157, 200] on link "change expiry" at bounding box center [128, 198] width 57 height 11
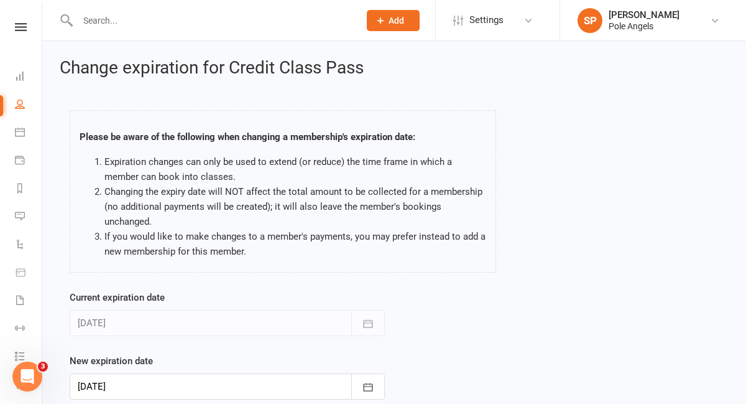
scroll to position [95, 0]
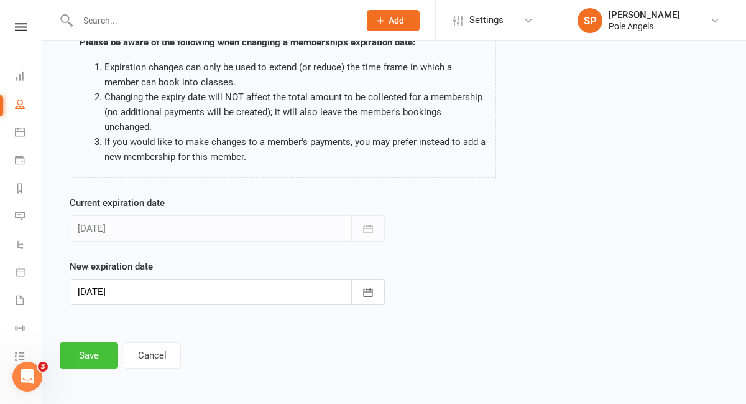
click at [88, 364] on button "Save" at bounding box center [89, 355] width 58 height 26
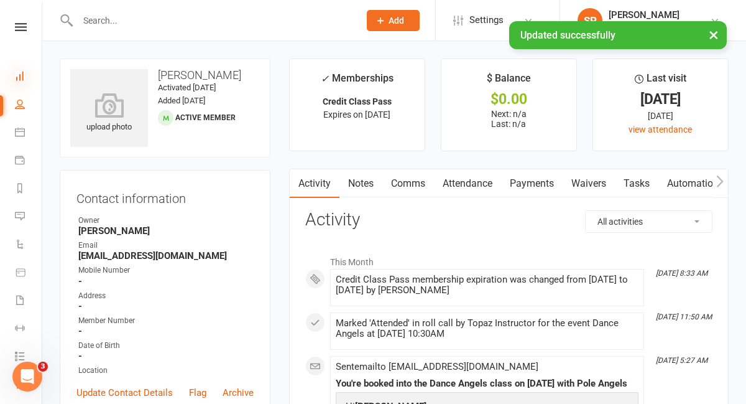
click at [24, 76] on icon at bounding box center [20, 76] width 10 height 10
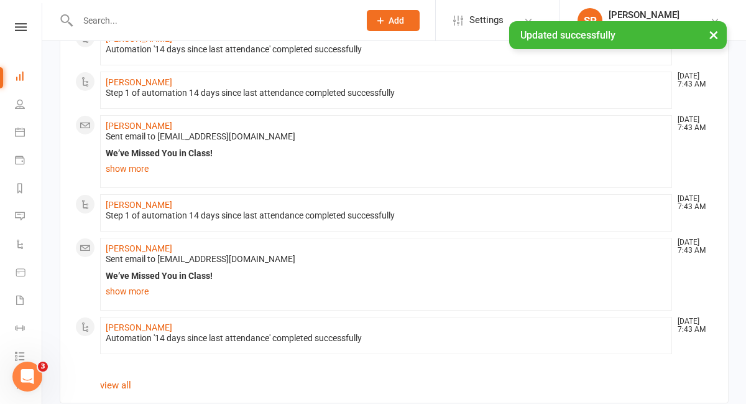
scroll to position [754, 0]
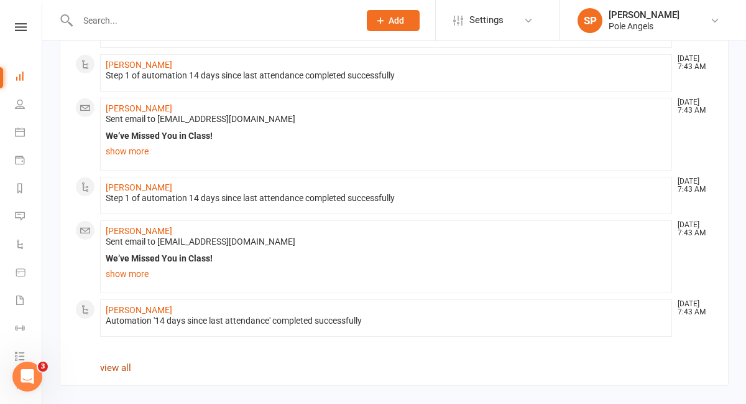
click at [118, 366] on link "view all" at bounding box center [115, 367] width 31 height 11
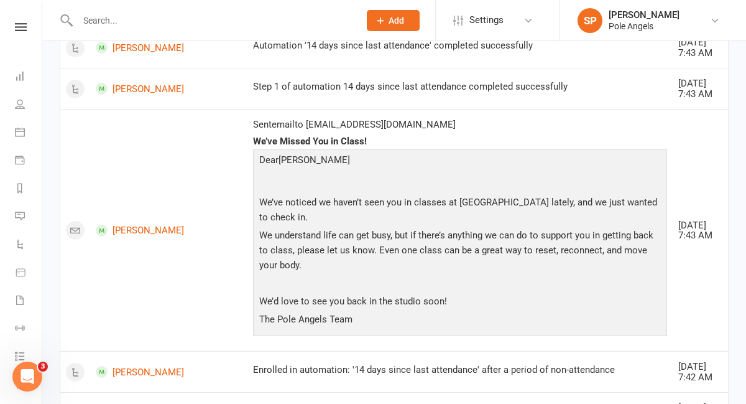
scroll to position [1362, 0]
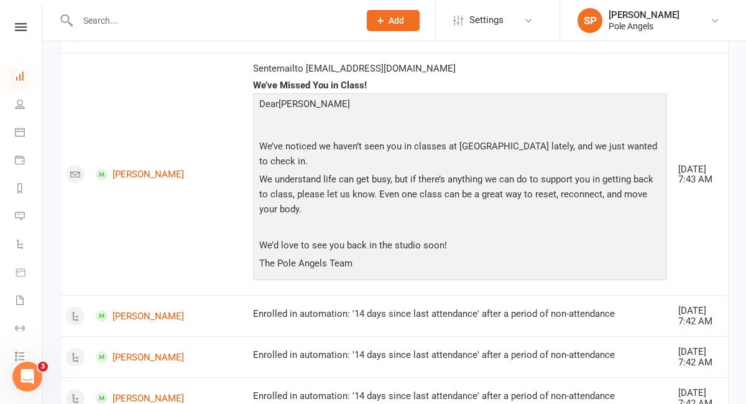
click at [22, 78] on icon at bounding box center [20, 76] width 10 height 10
